Goal: Subscribe to service/newsletter

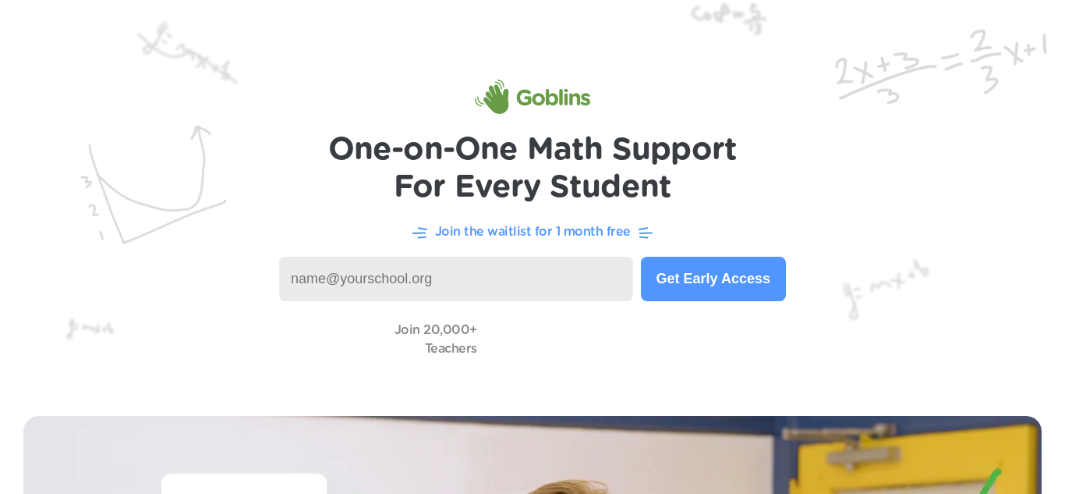
click at [416, 282] on input at bounding box center [456, 279] width 354 height 44
click at [45, 264] on img at bounding box center [532, 196] width 1065 height 392
click at [482, 282] on input at bounding box center [456, 279] width 354 height 44
type input "nmbla119@learner.dvusd.org"
